Goal: Navigation & Orientation: Find specific page/section

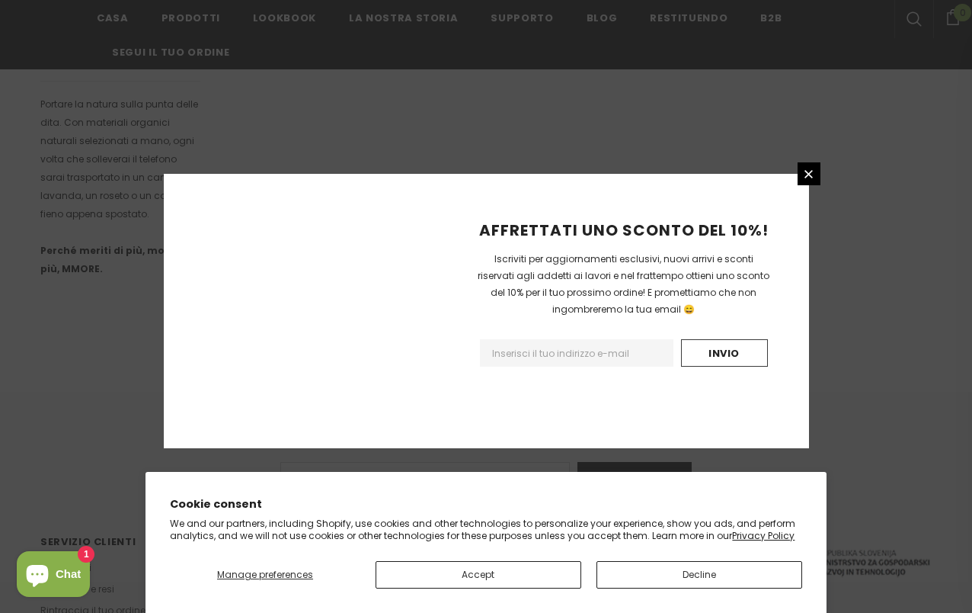
scroll to position [981, 0]
